Goal: Information Seeking & Learning: Learn about a topic

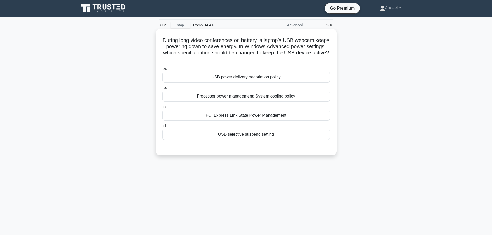
click at [242, 79] on div "USB power delivery negotiation policy" at bounding box center [247, 77] width 168 height 11
click at [163, 71] on input "a. USB power delivery negotiation policy" at bounding box center [163, 68] width 0 height 3
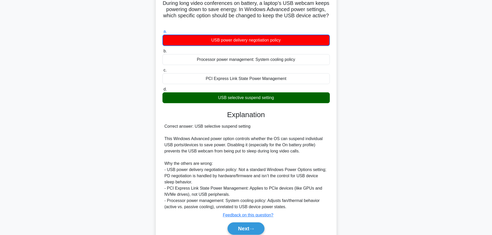
scroll to position [59, 0]
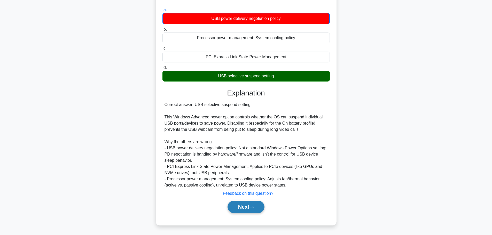
click at [240, 208] on button "Next" at bounding box center [246, 207] width 37 height 12
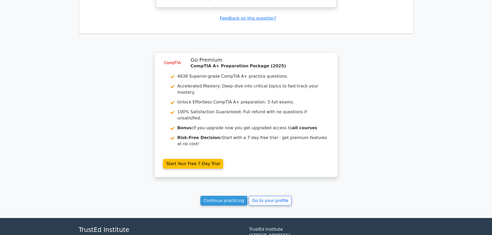
scroll to position [636, 0]
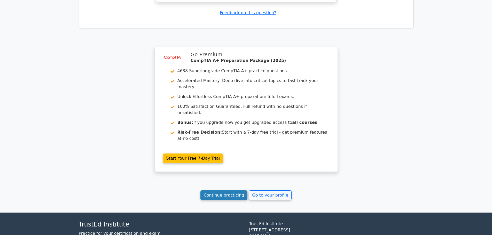
click at [242, 191] on link "Continue practicing" at bounding box center [224, 196] width 47 height 10
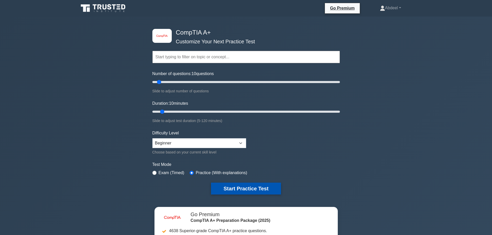
click at [243, 188] on button "Start Practice Test" at bounding box center [246, 189] width 70 height 12
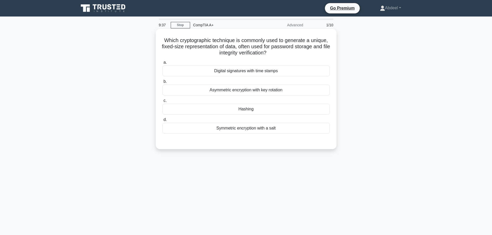
click at [251, 112] on div "Hashing" at bounding box center [247, 109] width 168 height 11
click at [163, 103] on input "c. [GEOGRAPHIC_DATA]" at bounding box center [163, 100] width 0 height 3
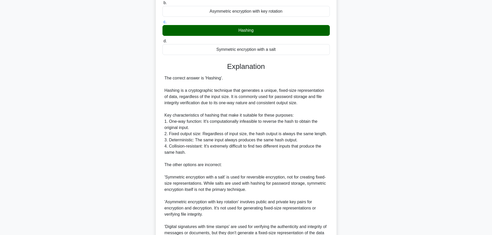
scroll to position [133, 0]
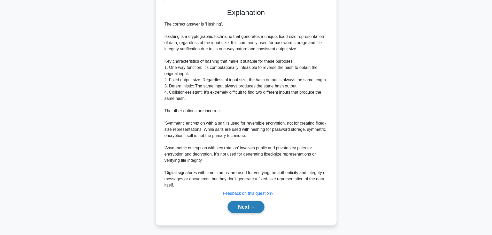
click at [251, 208] on button "Next" at bounding box center [246, 207] width 37 height 12
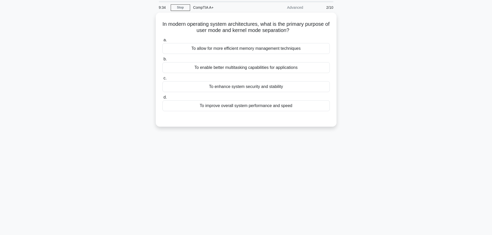
scroll to position [0, 0]
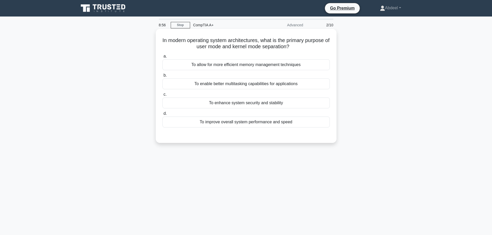
click at [222, 87] on div "To enable better multitasking capabilities for applications" at bounding box center [247, 84] width 168 height 11
click at [163, 77] on input "b. To enable better multitasking capabilities for applications" at bounding box center [163, 75] width 0 height 3
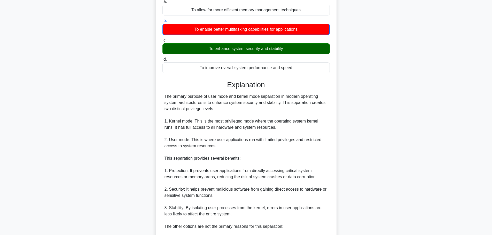
scroll to position [129, 0]
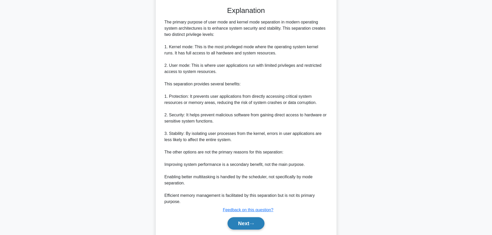
click at [245, 222] on button "Next" at bounding box center [246, 224] width 37 height 12
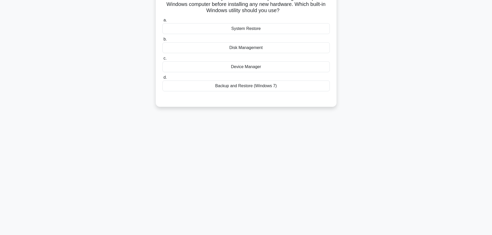
scroll to position [0, 0]
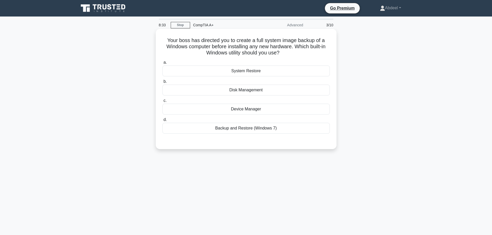
click at [266, 71] on div "System Restore" at bounding box center [247, 71] width 168 height 11
click at [163, 64] on input "a. System Restore" at bounding box center [163, 62] width 0 height 3
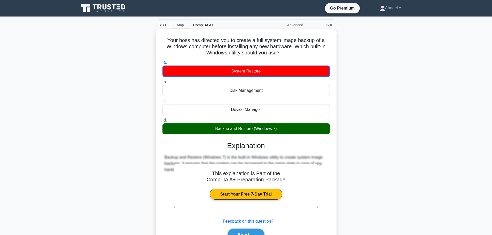
scroll to position [44, 0]
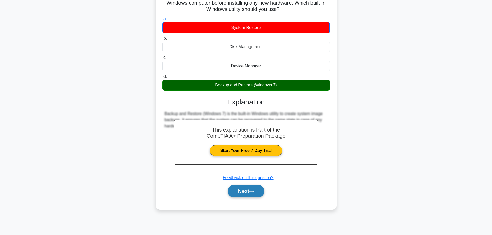
click at [249, 194] on button "Next" at bounding box center [246, 191] width 37 height 12
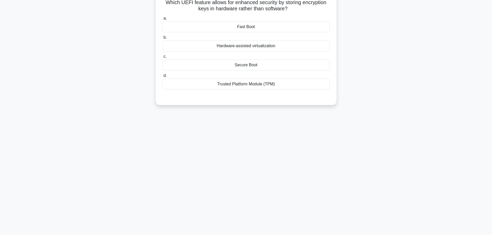
scroll to position [0, 0]
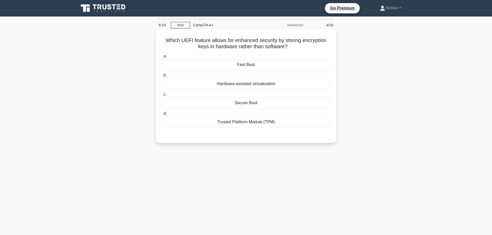
click at [246, 103] on div "Secure Boot" at bounding box center [247, 103] width 168 height 11
click at [163, 96] on input "c. Secure Boot" at bounding box center [163, 94] width 0 height 3
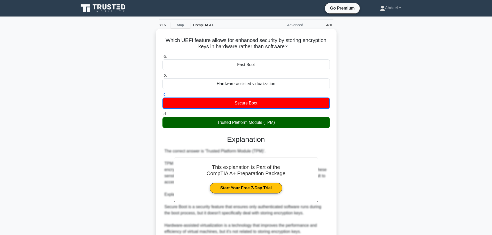
scroll to position [84, 0]
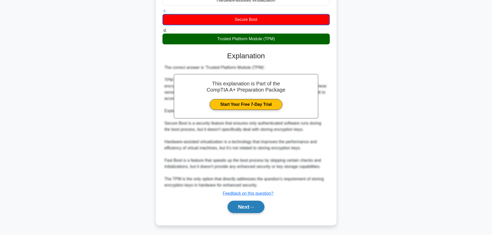
click at [248, 204] on button "Next" at bounding box center [246, 207] width 37 height 12
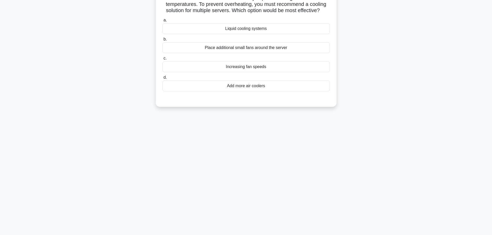
scroll to position [0, 0]
